Goal: Complete application form

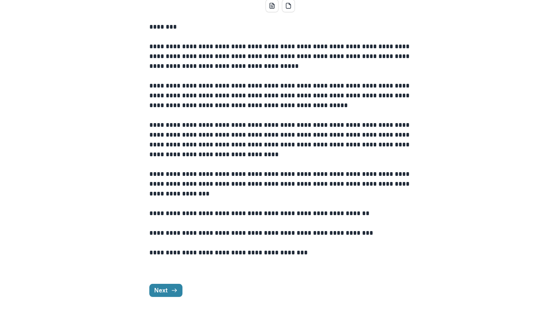
scroll to position [166, 0]
click at [173, 290] on icon "button" at bounding box center [174, 290] width 7 height 7
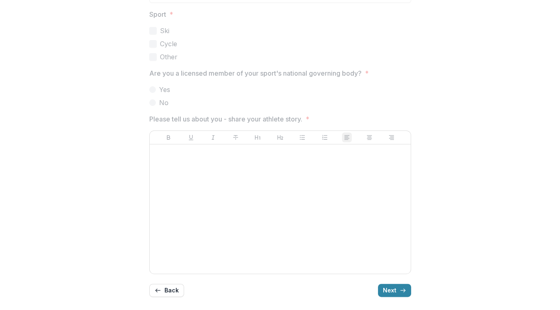
scroll to position [492, 0]
click at [394, 289] on button "Next" at bounding box center [394, 290] width 33 height 13
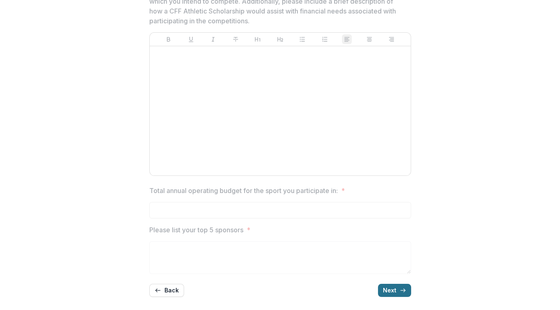
click at [394, 289] on button "Next" at bounding box center [394, 290] width 33 height 13
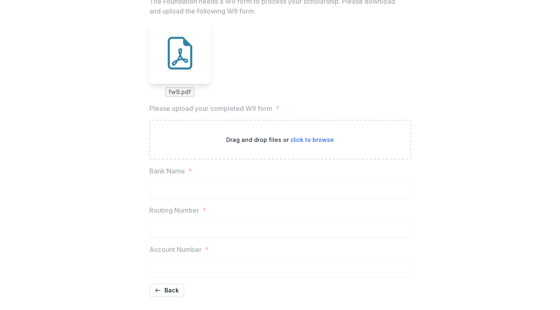
scroll to position [279, 0]
click at [168, 291] on button "Back" at bounding box center [166, 290] width 35 height 13
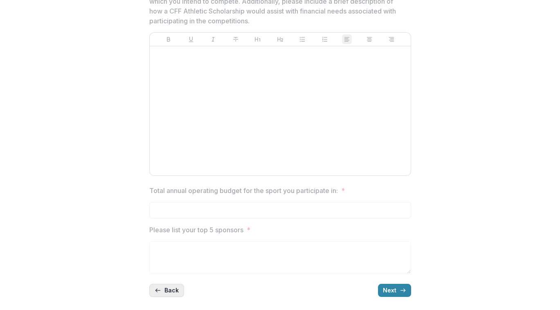
click at [168, 291] on button "Back" at bounding box center [166, 290] width 35 height 13
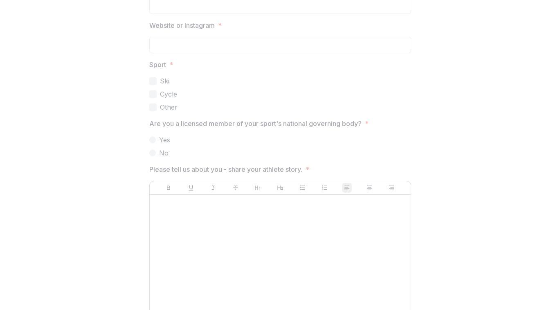
scroll to position [492, 0]
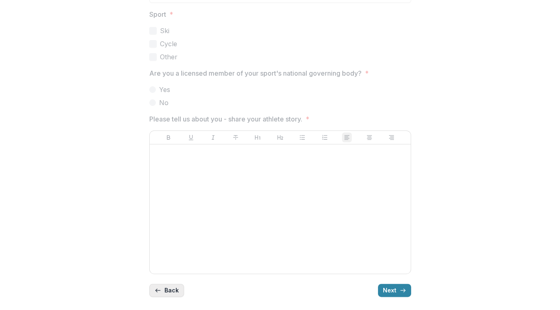
click at [168, 291] on button "Back" at bounding box center [166, 290] width 35 height 13
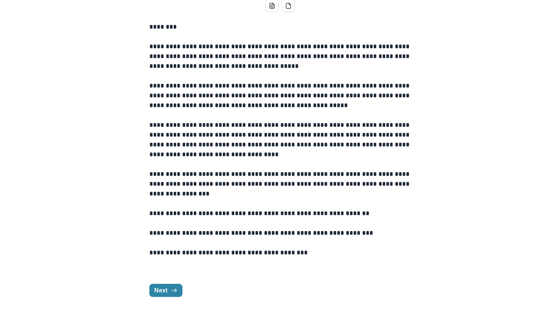
scroll to position [166, 0]
click at [162, 292] on button "Next" at bounding box center [165, 290] width 33 height 13
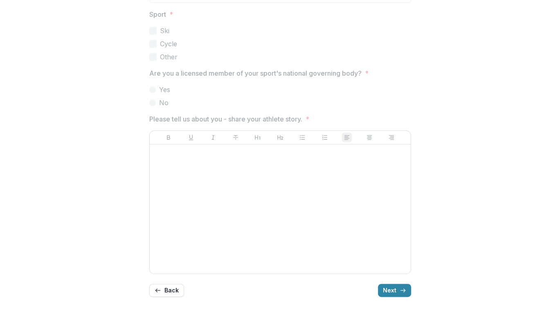
scroll to position [492, 0]
click at [395, 291] on button "Next" at bounding box center [394, 290] width 33 height 13
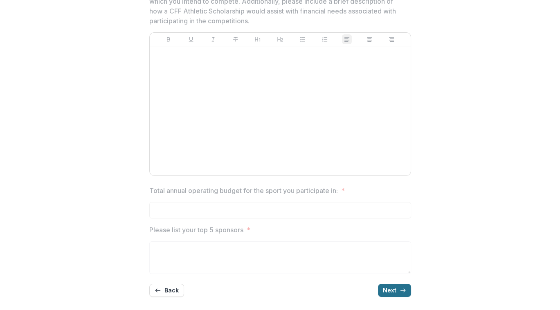
scroll to position [381, 0]
click at [171, 289] on button "Back" at bounding box center [166, 290] width 35 height 13
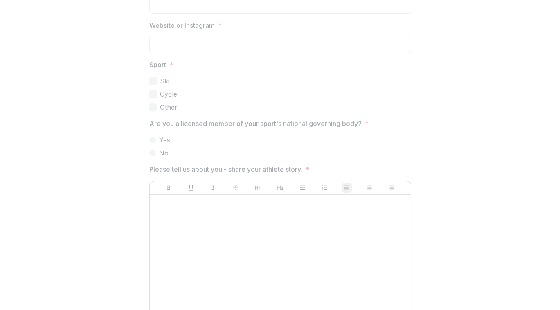
scroll to position [492, 0]
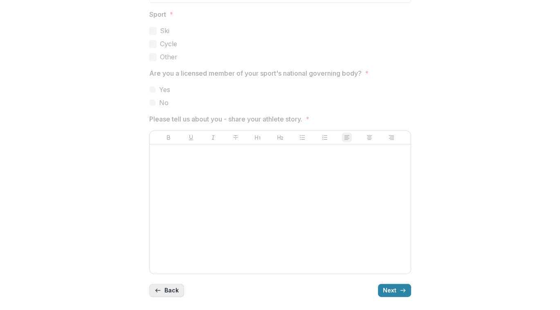
click at [171, 289] on button "Back" at bounding box center [166, 290] width 35 height 13
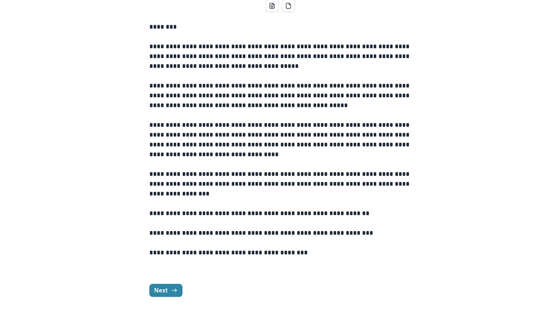
scroll to position [166, 0]
click at [165, 293] on button "Next" at bounding box center [165, 290] width 33 height 13
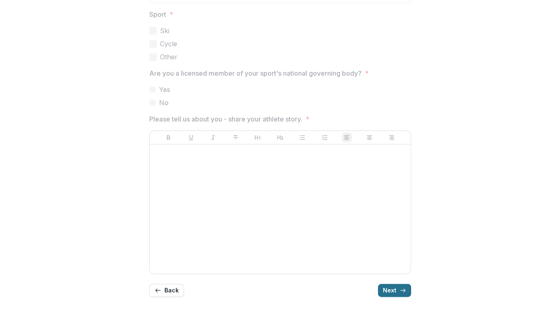
click at [397, 289] on button "Next" at bounding box center [394, 290] width 33 height 13
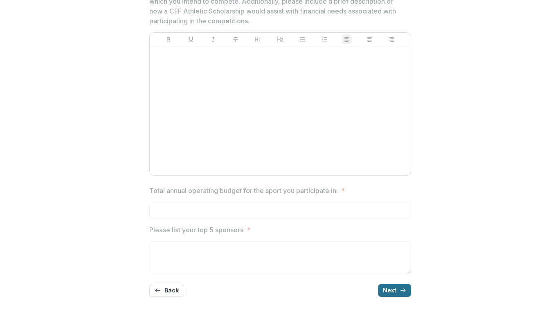
click at [397, 289] on button "Next" at bounding box center [394, 290] width 33 height 13
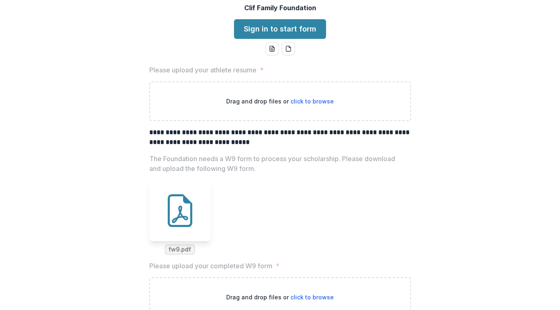
scroll to position [52, 0]
